Goal: Task Accomplishment & Management: Manage account settings

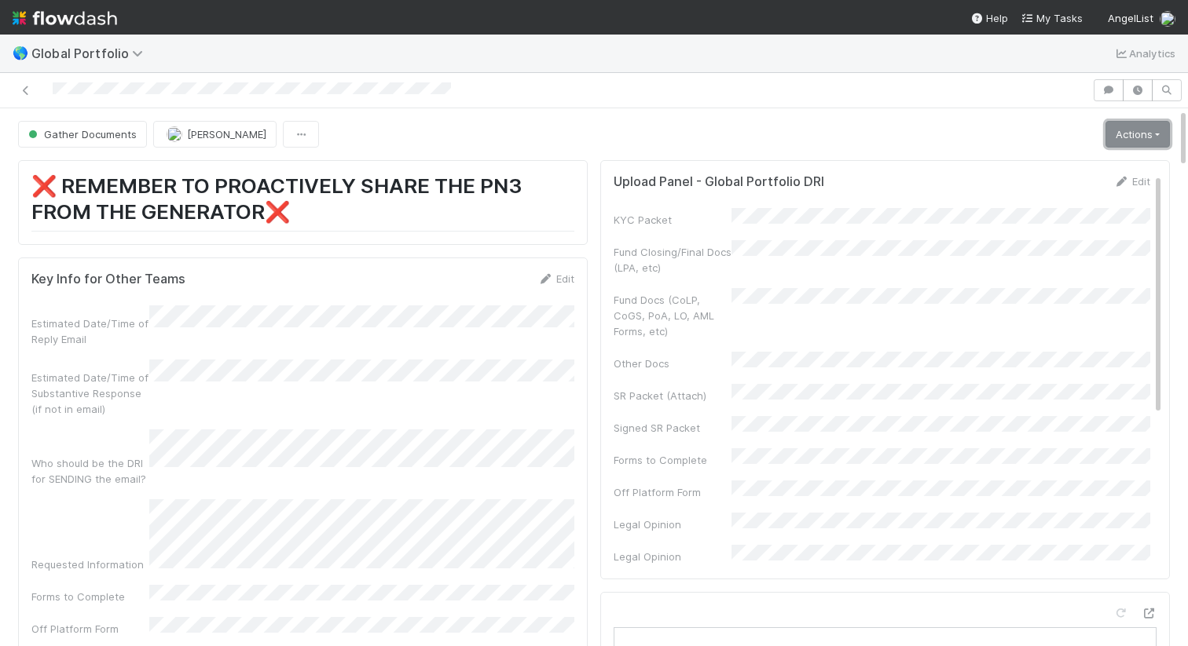
click at [1154, 142] on link "Actions" at bounding box center [1137, 134] width 64 height 27
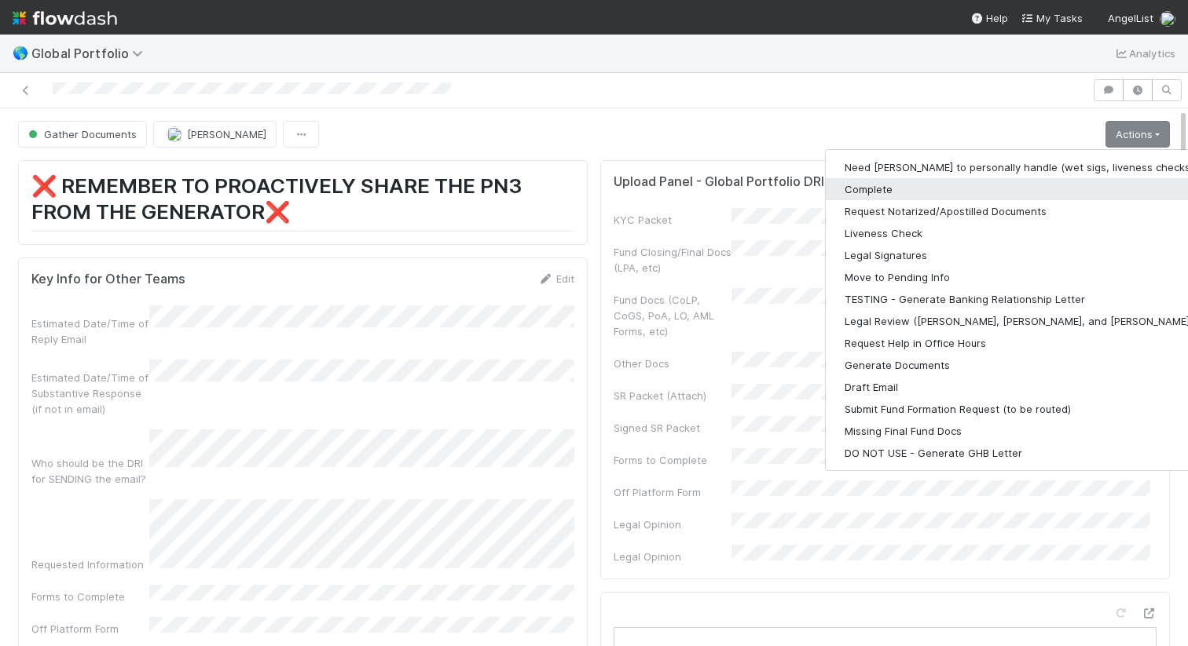
click at [994, 181] on button "Complete" at bounding box center [1029, 189] width 408 height 22
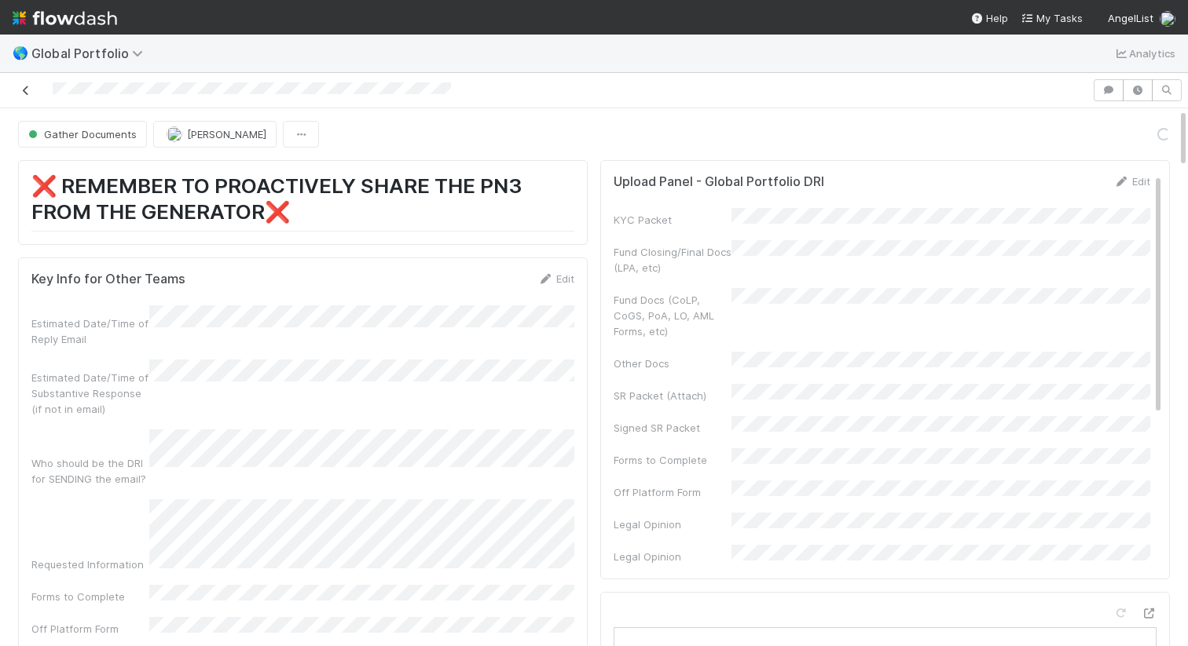
click at [32, 91] on icon at bounding box center [26, 91] width 16 height 10
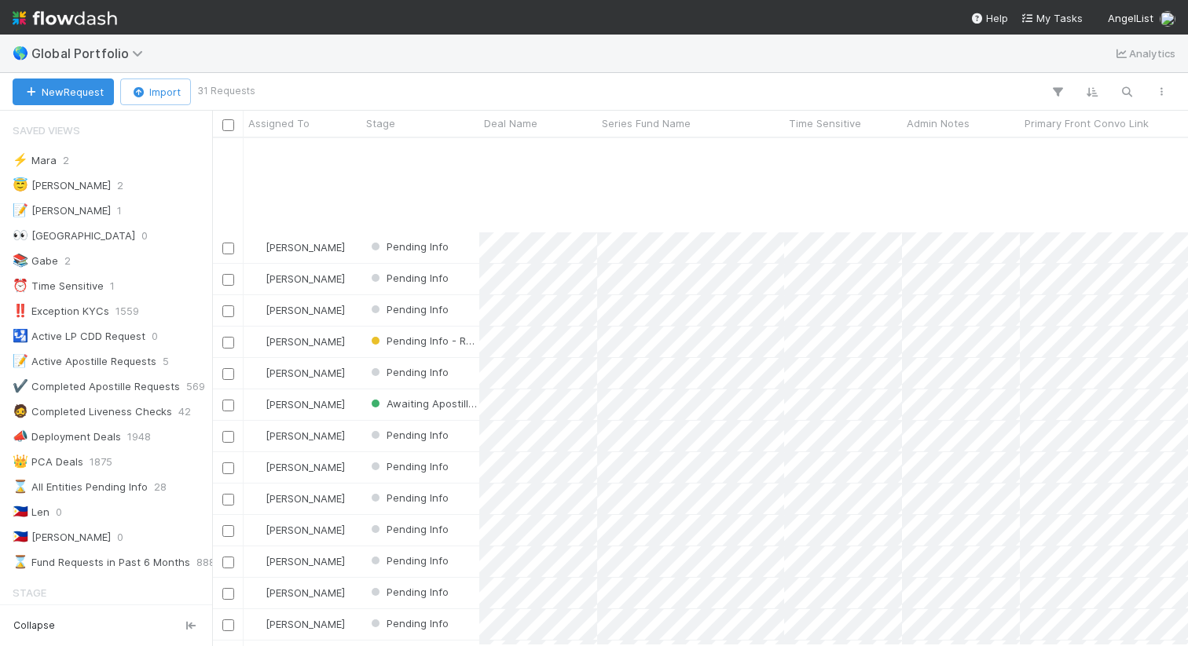
scroll to position [142, 0]
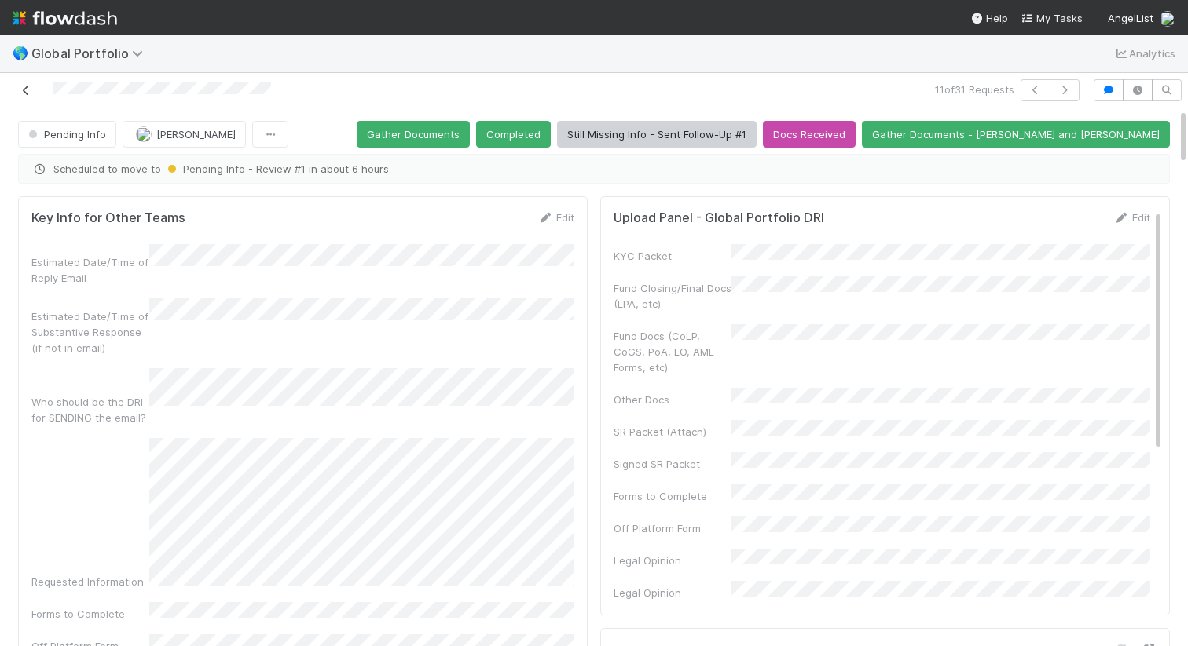
click at [29, 93] on icon at bounding box center [26, 91] width 16 height 10
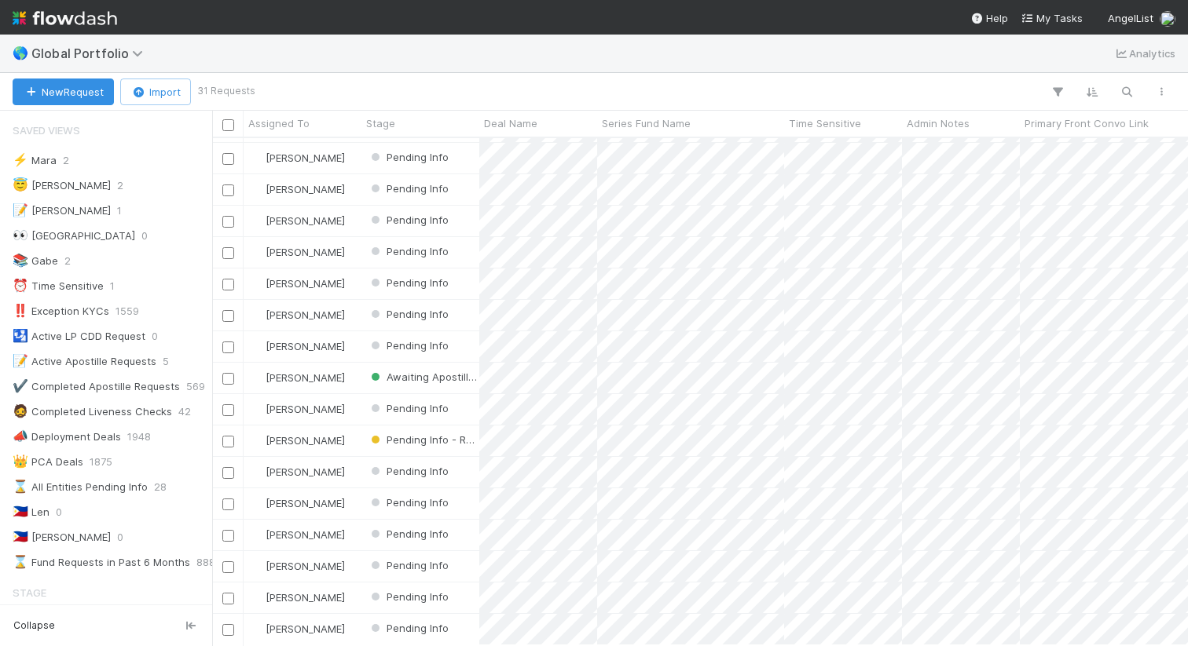
scroll to position [287, 0]
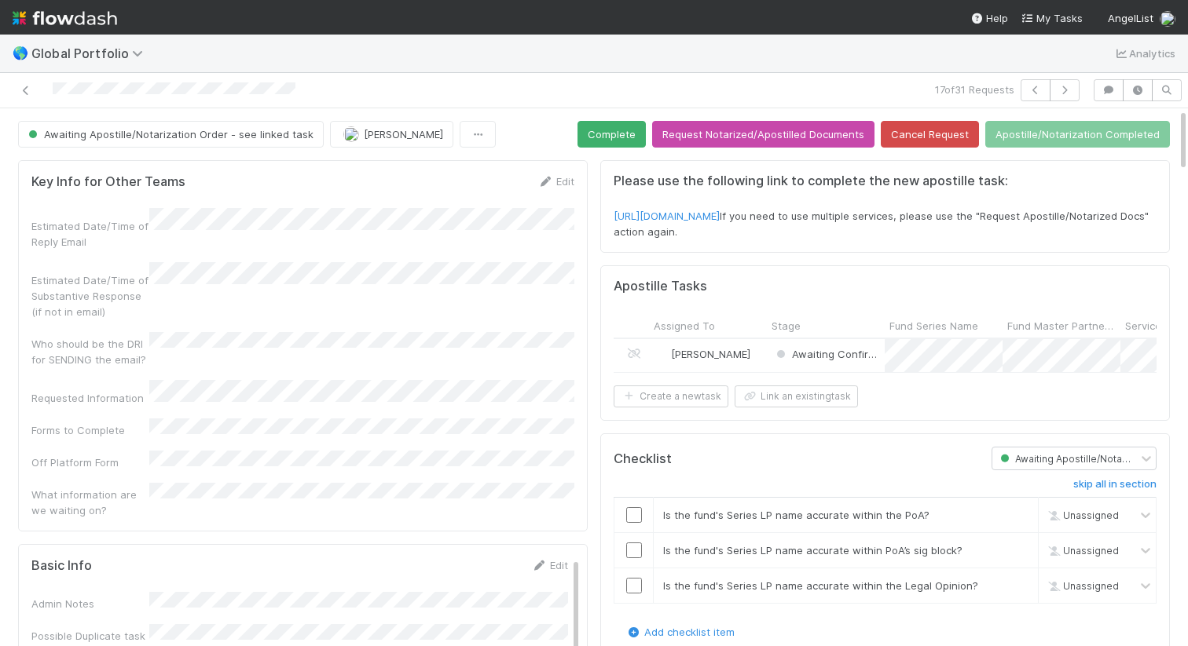
click at [296, 85] on div at bounding box center [277, 90] width 543 height 22
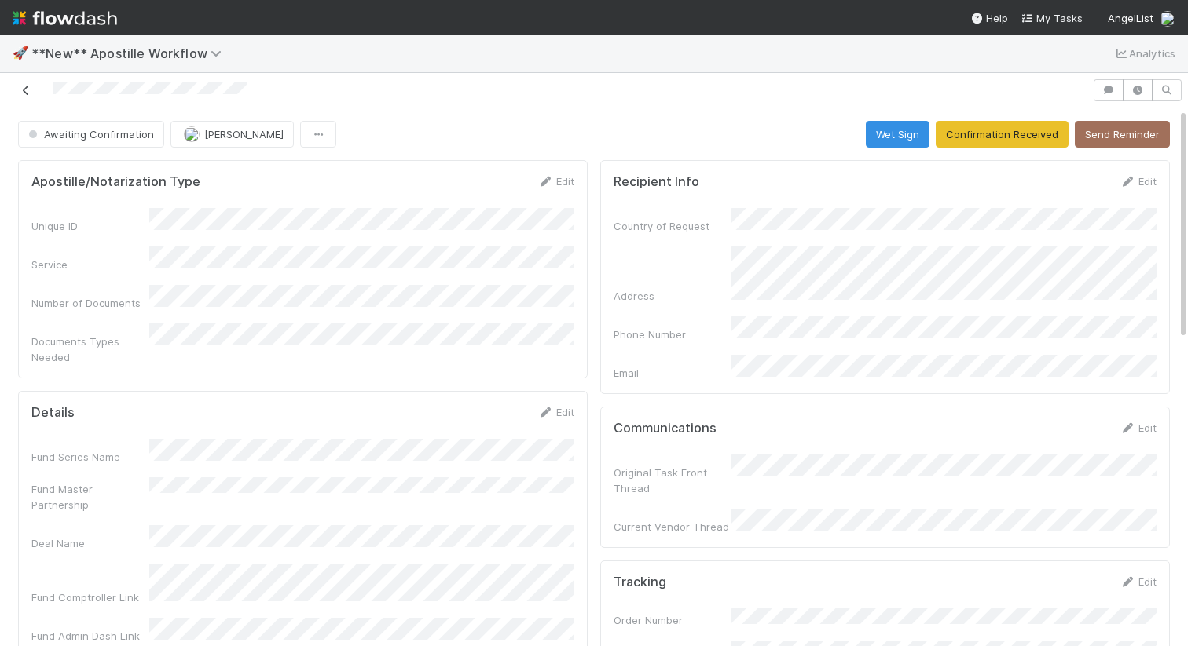
click at [30, 90] on icon at bounding box center [26, 91] width 16 height 10
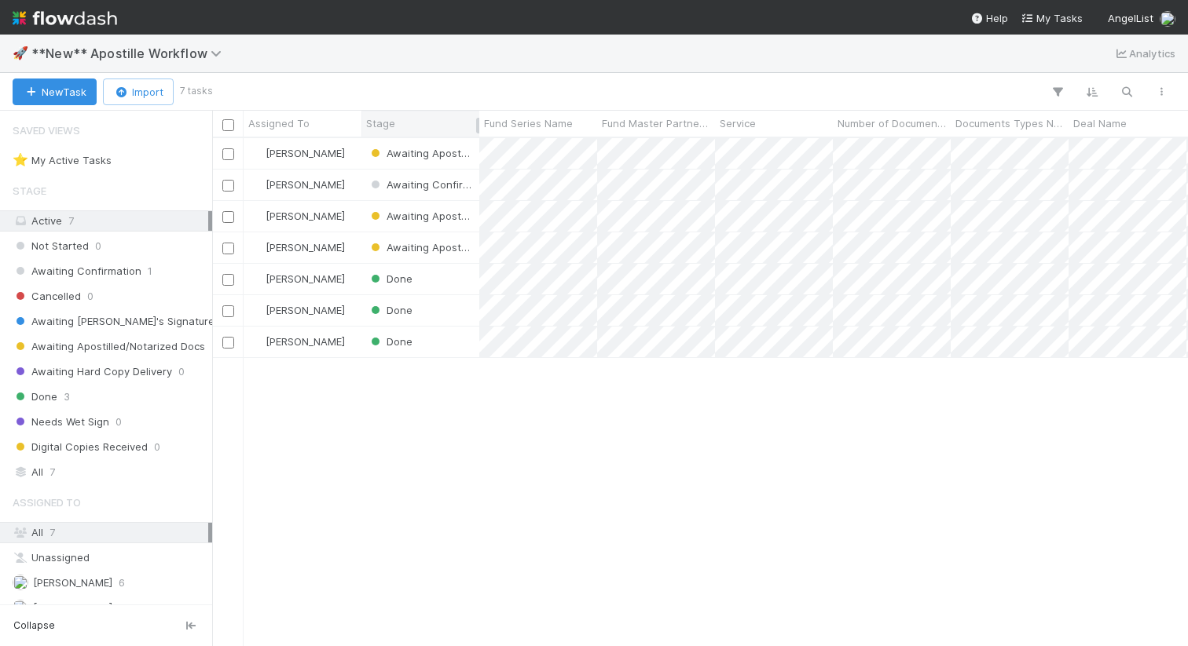
scroll to position [507, 976]
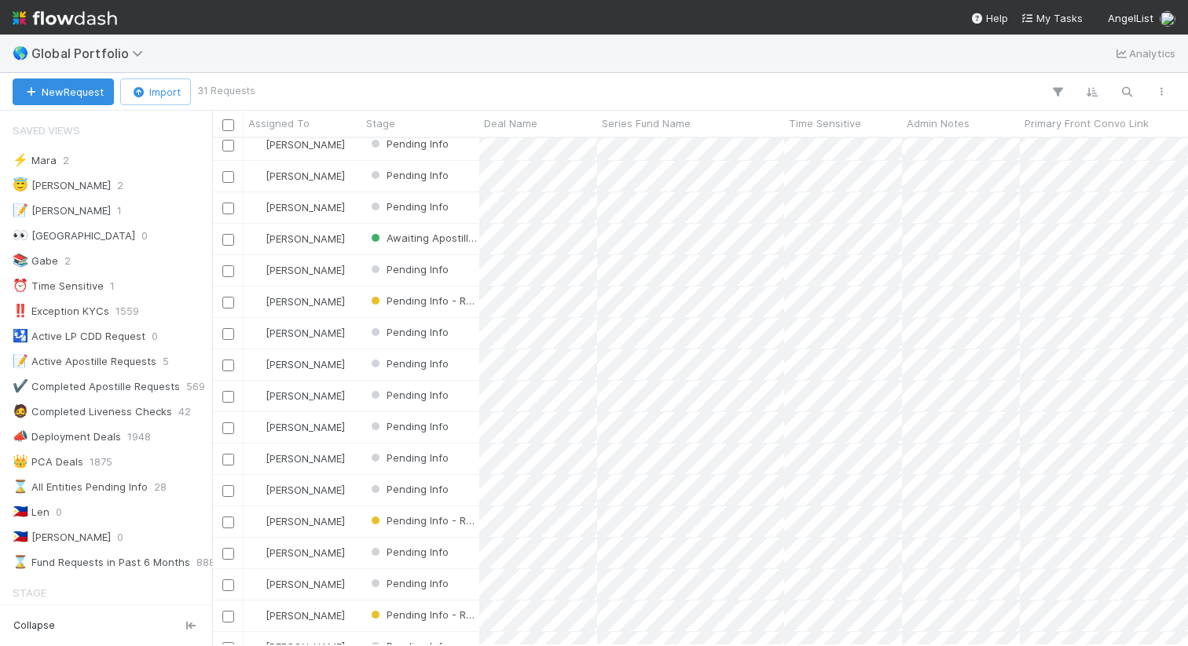
scroll to position [467, 0]
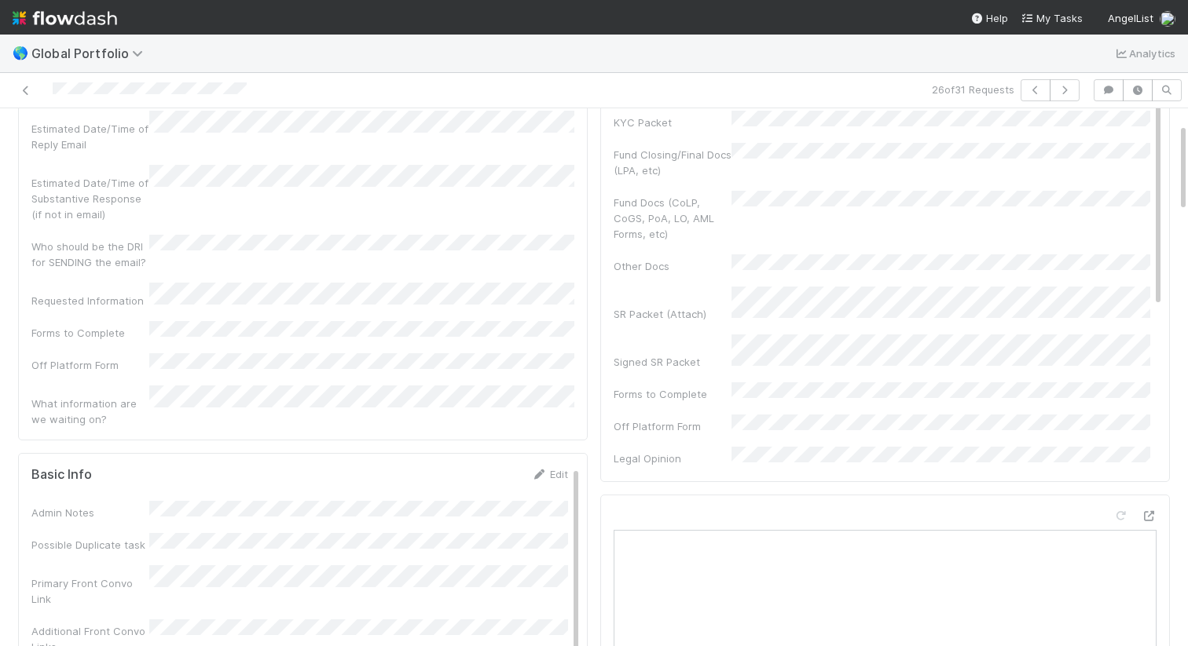
scroll to position [152, 0]
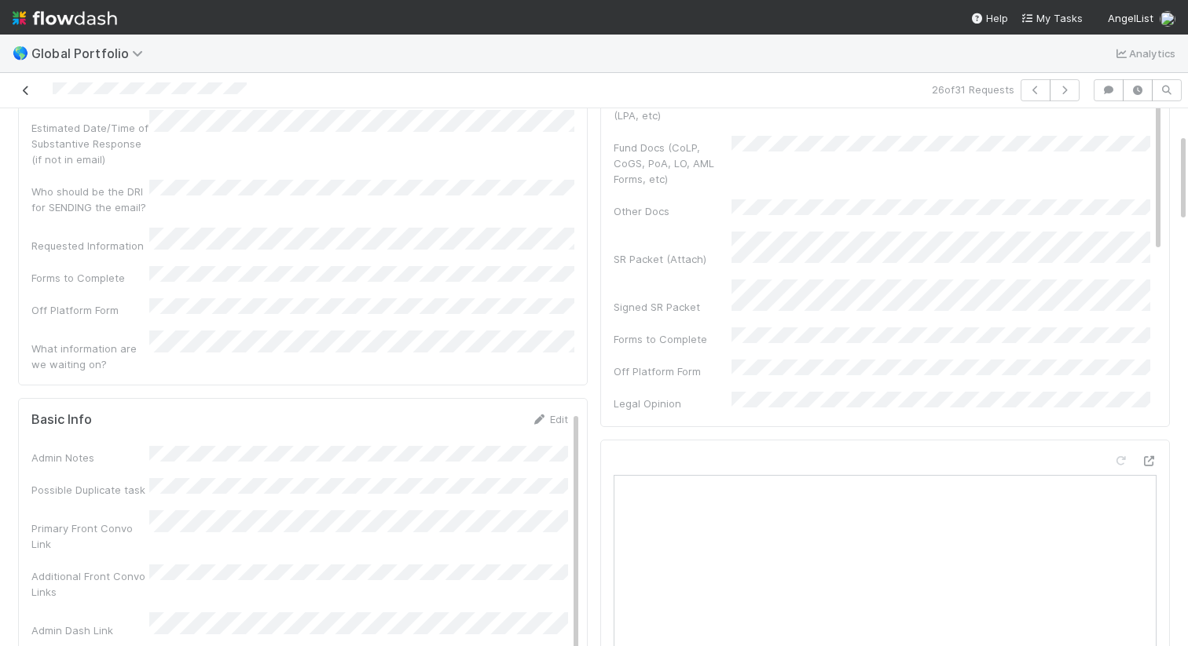
click at [27, 88] on icon at bounding box center [26, 91] width 16 height 10
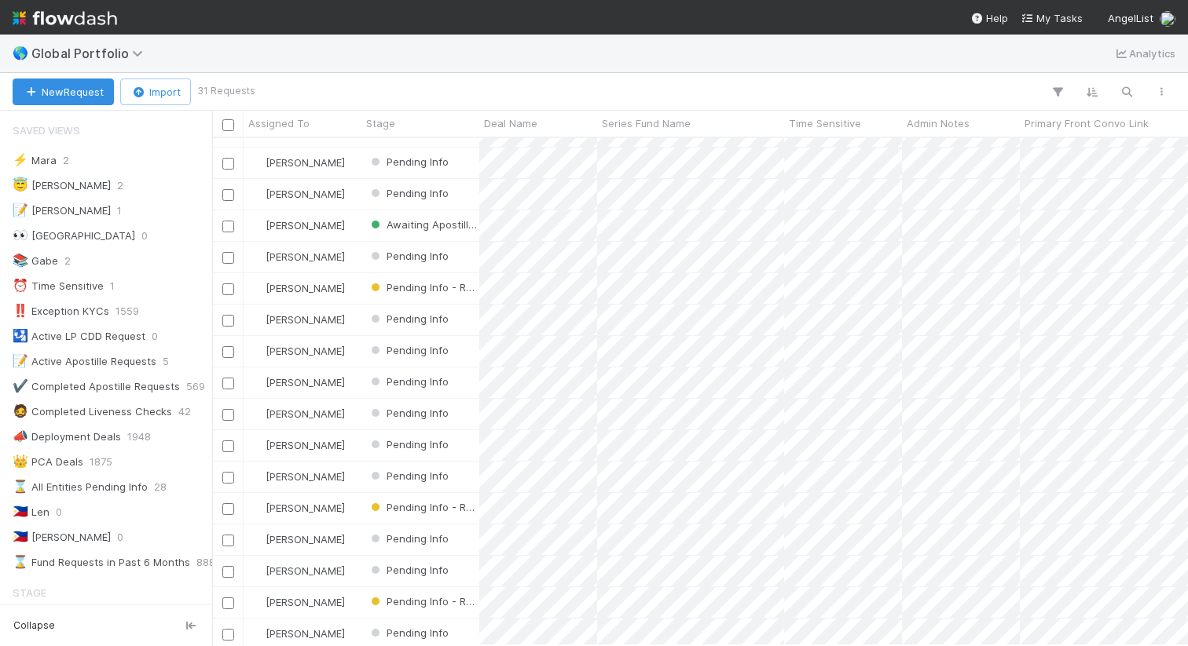
scroll to position [467, 0]
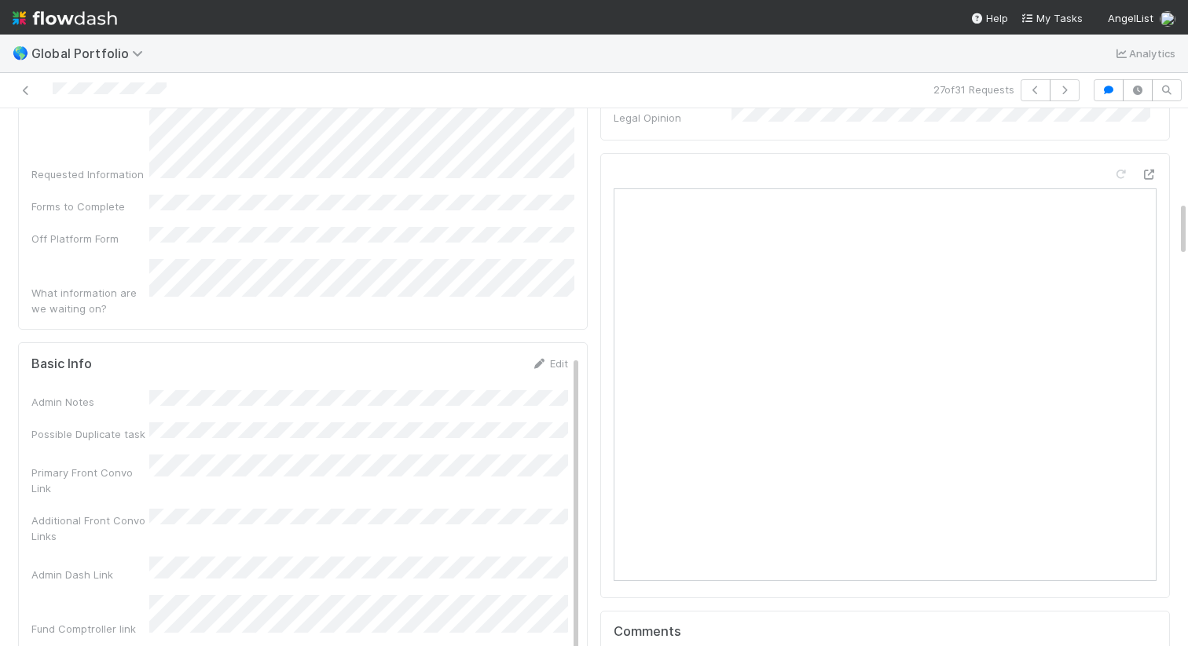
scroll to position [946, 0]
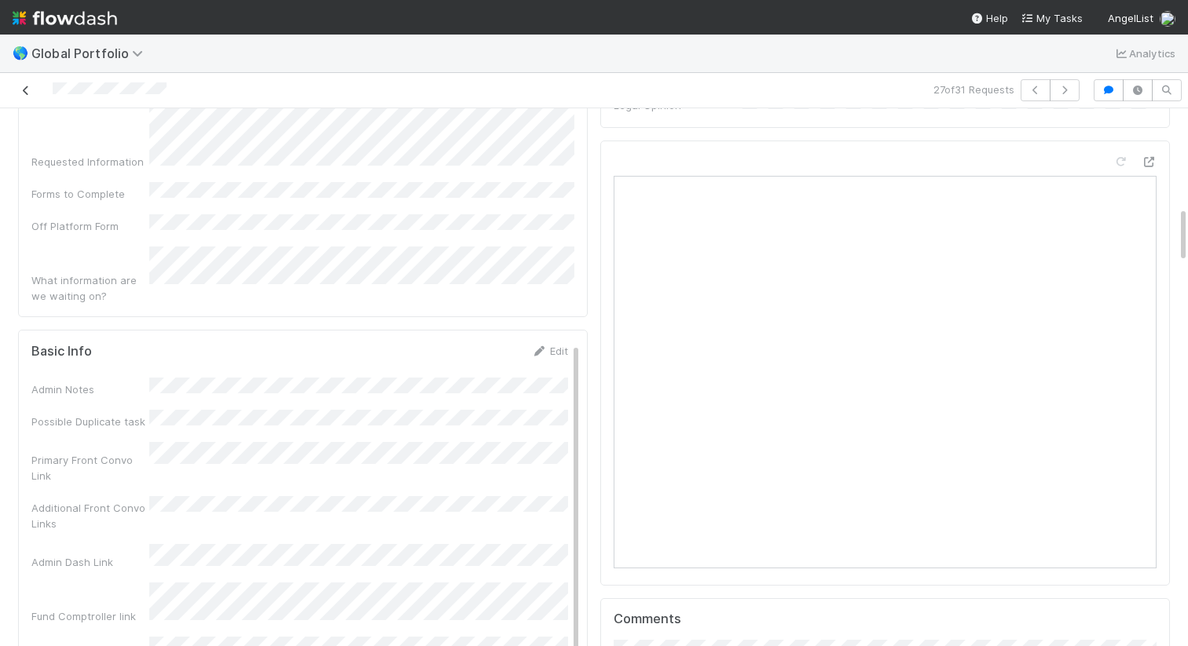
click at [25, 97] on link at bounding box center [26, 90] width 16 height 16
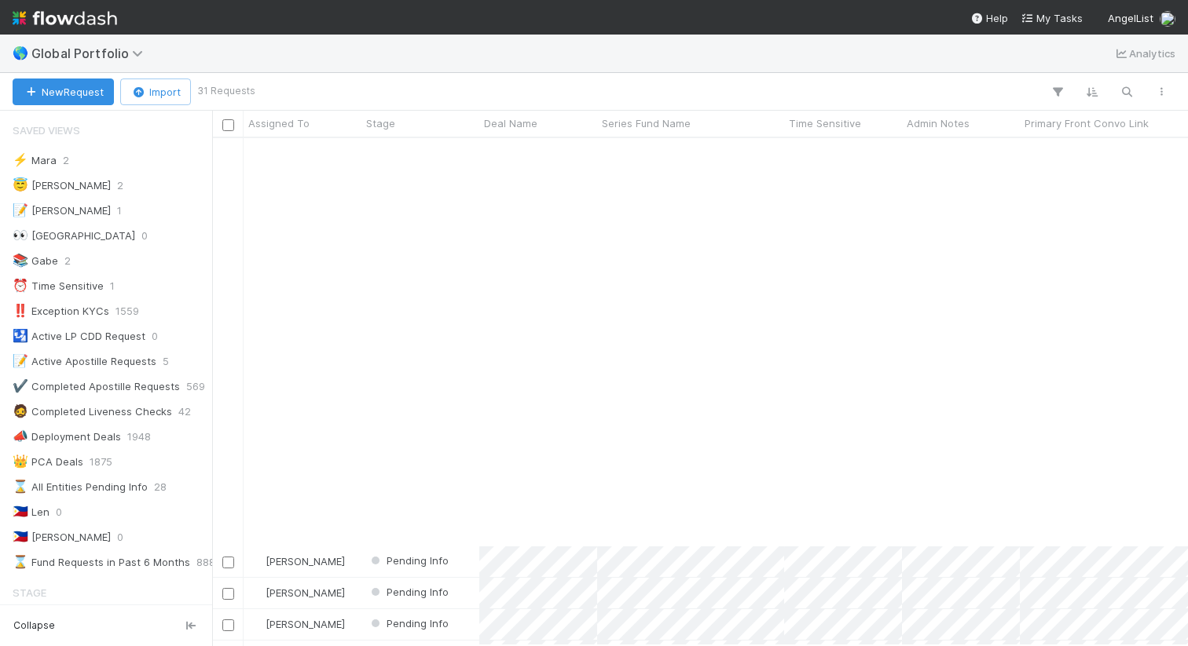
scroll to position [467, 0]
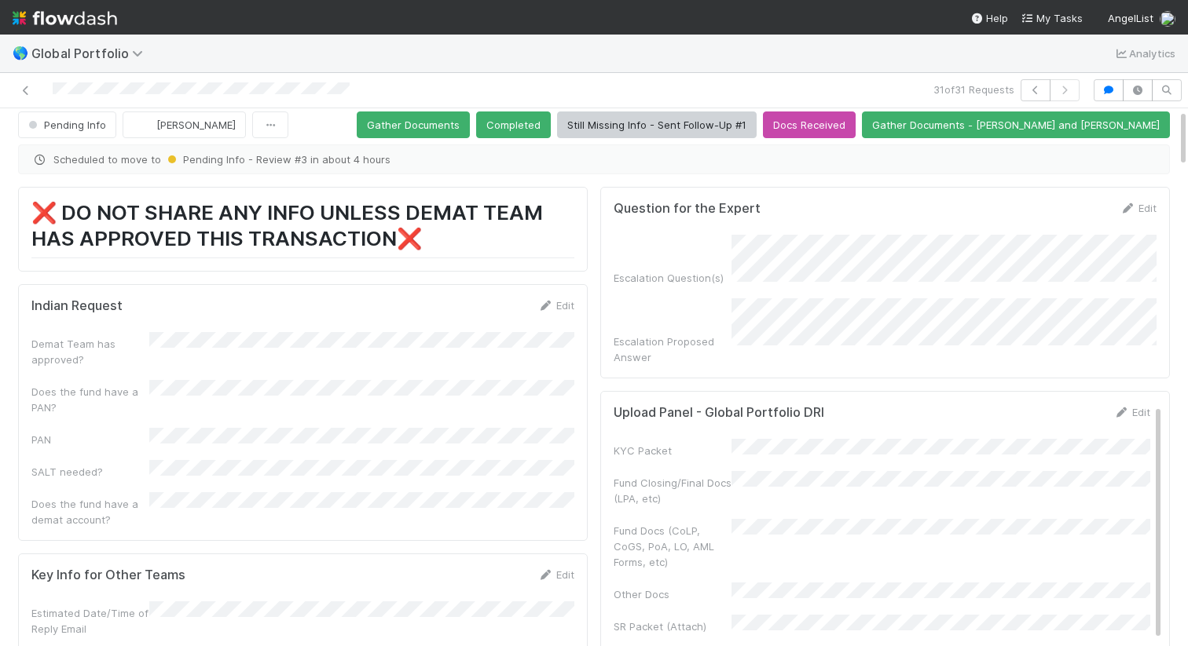
scroll to position [11, 0]
